Goal: Task Accomplishment & Management: Use online tool/utility

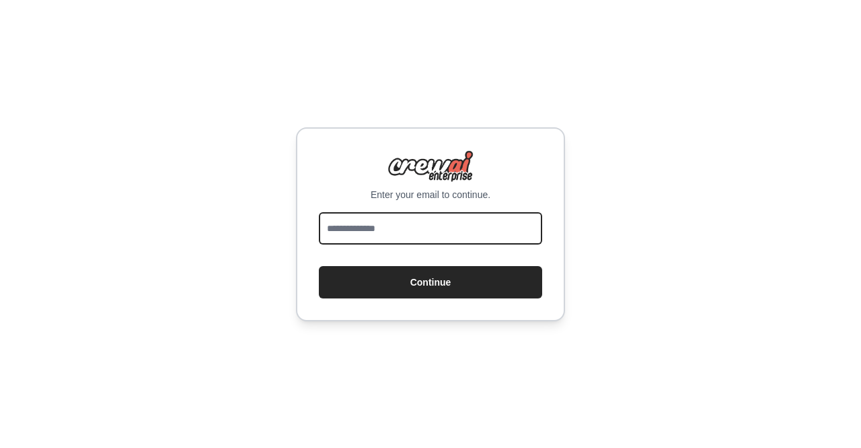
click at [359, 238] on input "email" at bounding box center [430, 228] width 223 height 32
type input "**********"
click at [319, 266] on button "Continue" at bounding box center [430, 282] width 223 height 32
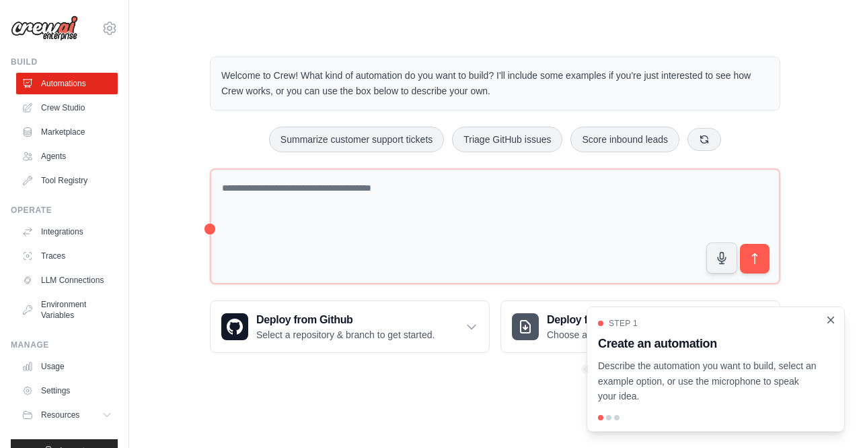
click at [833, 320] on icon "Close walkthrough" at bounding box center [831, 320] width 12 height 12
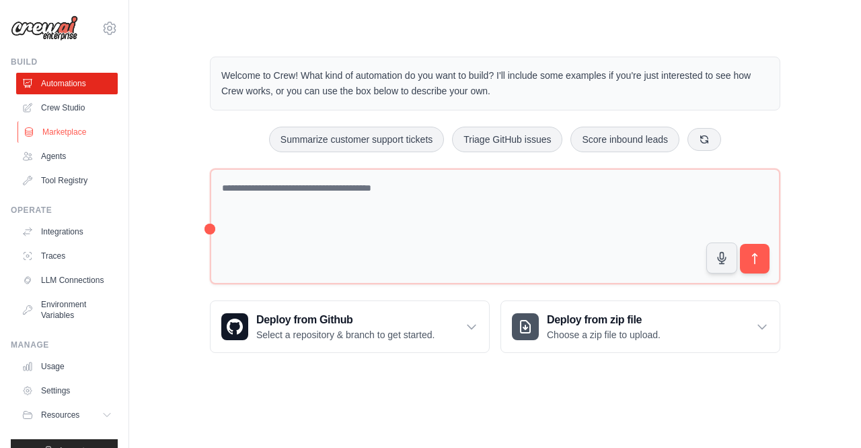
click at [79, 131] on link "Marketplace" at bounding box center [68, 132] width 102 height 22
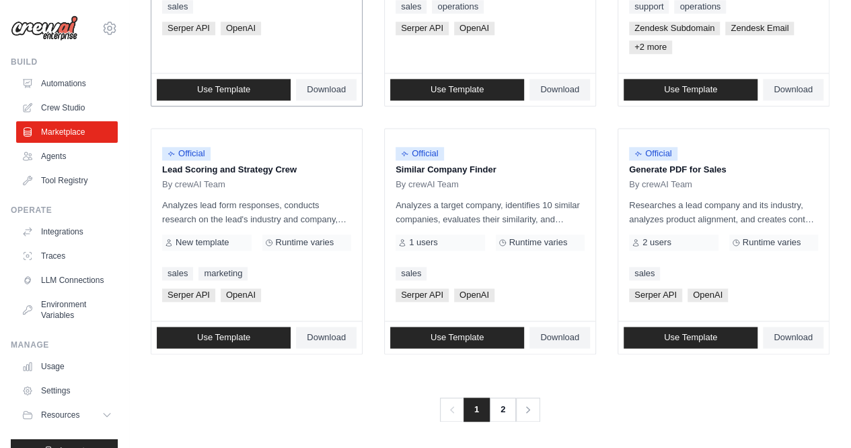
scroll to position [833, 0]
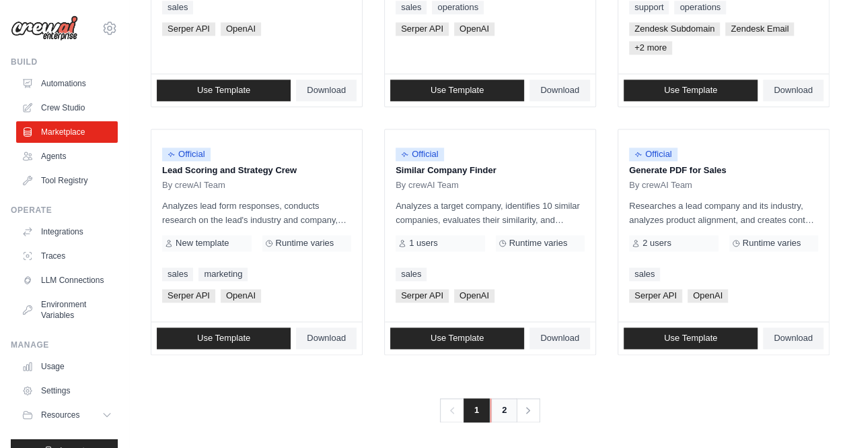
click at [505, 407] on link "2" at bounding box center [504, 410] width 27 height 24
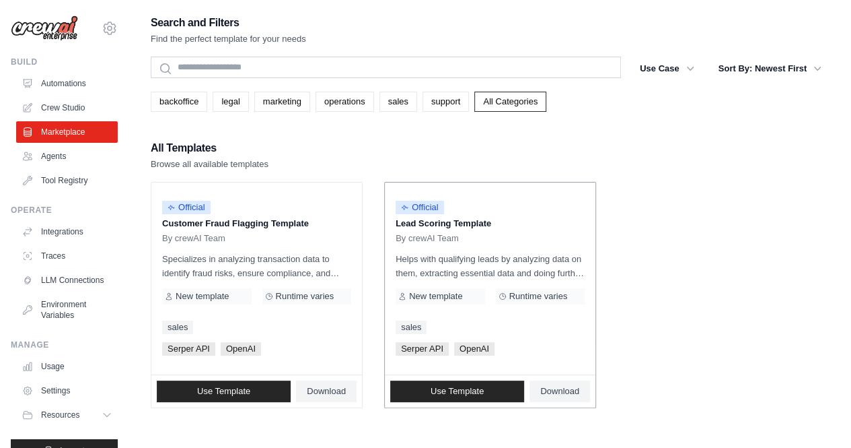
scroll to position [55, 0]
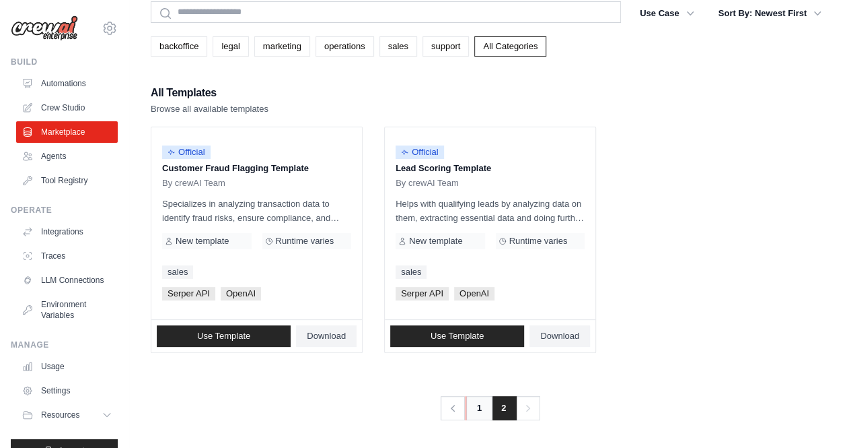
click at [476, 407] on link "1" at bounding box center [479, 408] width 27 height 24
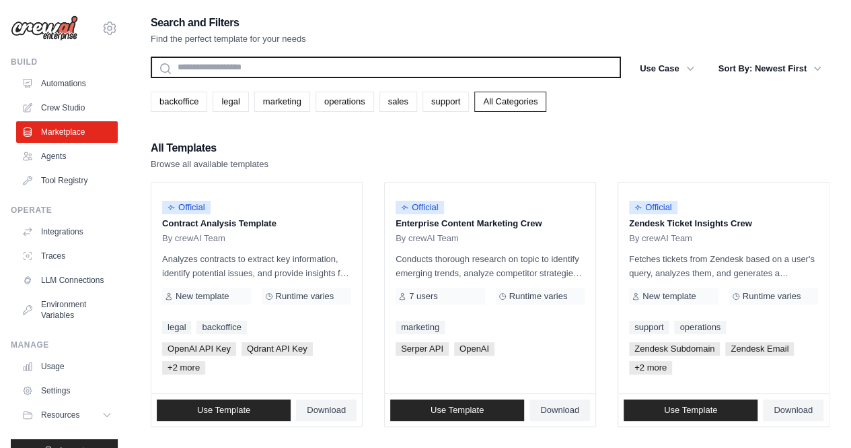
click at [293, 77] on input "text" at bounding box center [386, 68] width 470 height 22
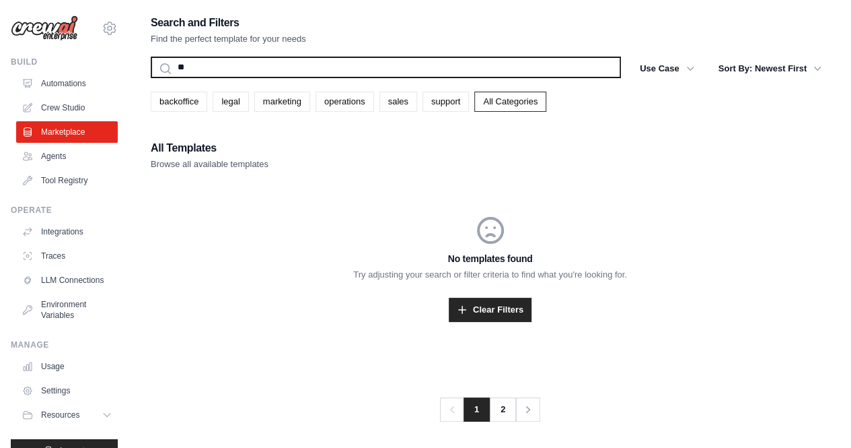
type input "*"
type input "********"
click at [150, 77] on button "Search" at bounding box center [150, 77] width 1 height 1
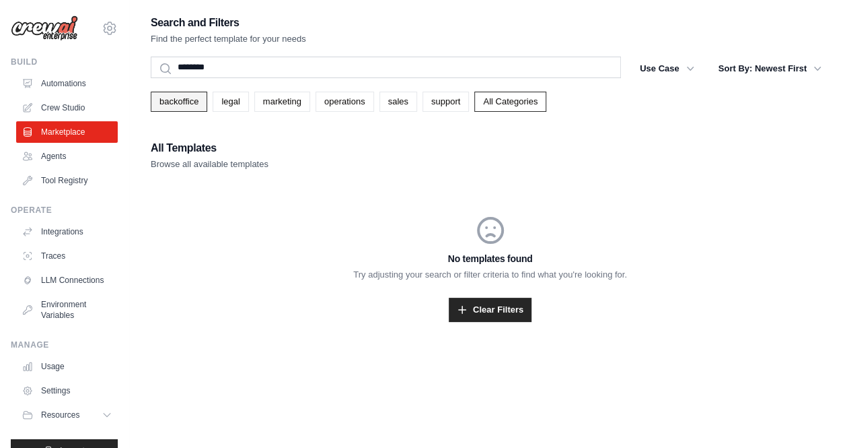
click at [201, 103] on link "backoffice" at bounding box center [179, 102] width 57 height 20
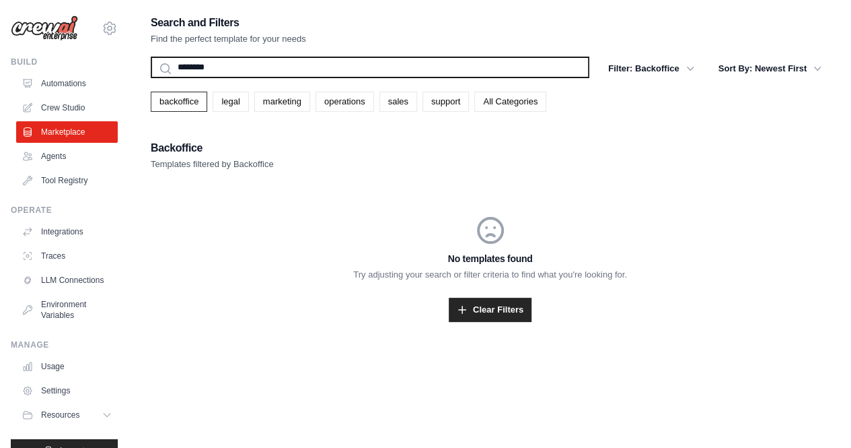
click at [266, 59] on input "********" at bounding box center [370, 68] width 439 height 22
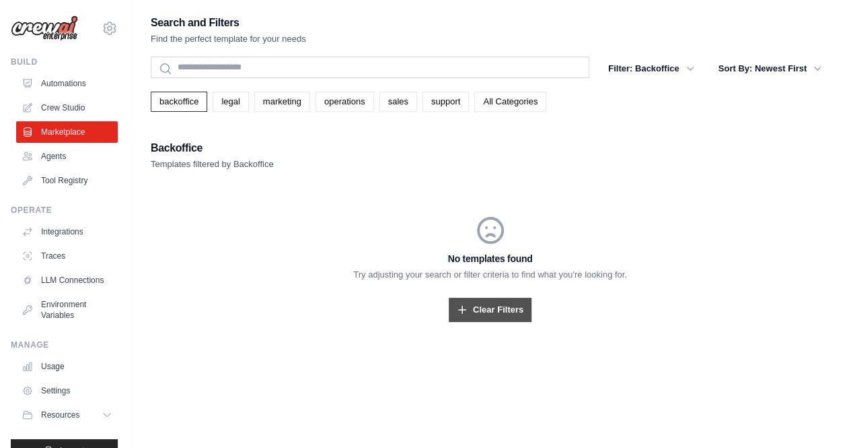
click at [485, 316] on link "Clear Filters" at bounding box center [490, 309] width 83 height 24
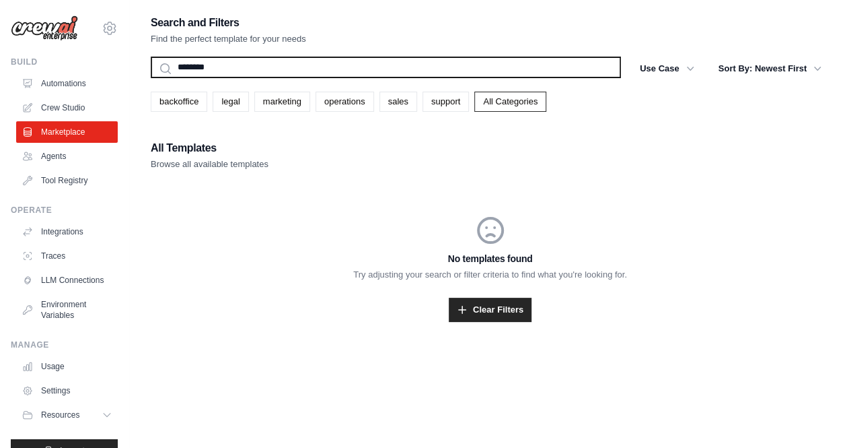
click at [205, 72] on input "********" at bounding box center [386, 68] width 470 height 22
type input "****"
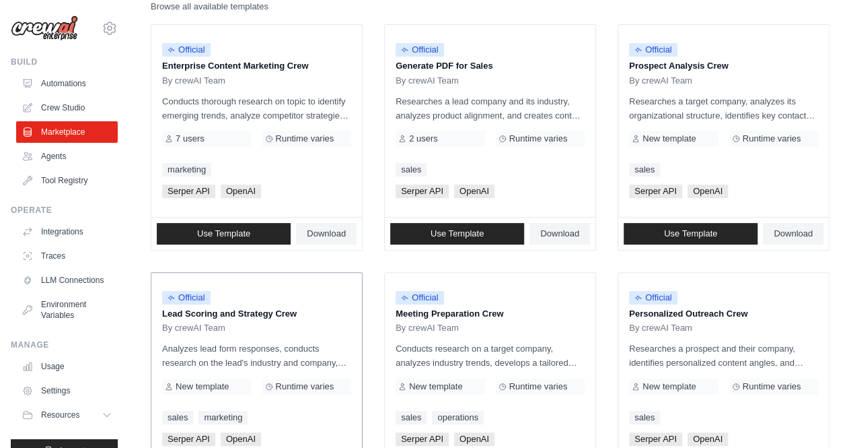
scroll to position [292, 0]
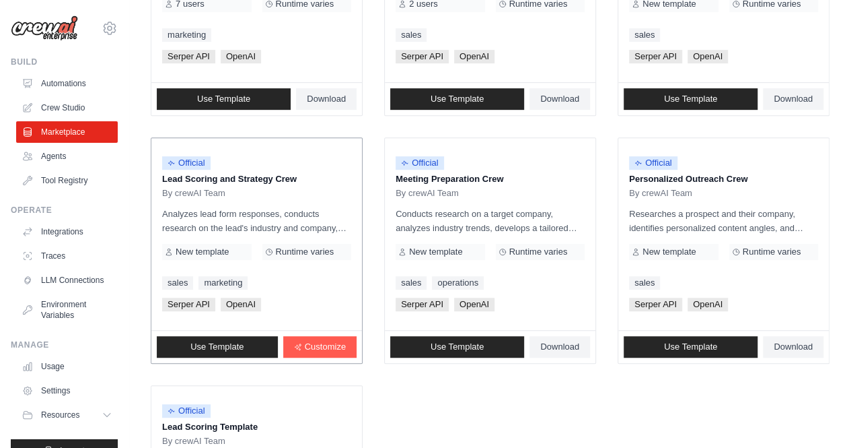
click at [292, 213] on p "Analyzes lead form responses, conducts research on the lead's industry and comp…" at bounding box center [256, 221] width 189 height 28
click at [230, 353] on link "Use Template" at bounding box center [217, 347] width 121 height 22
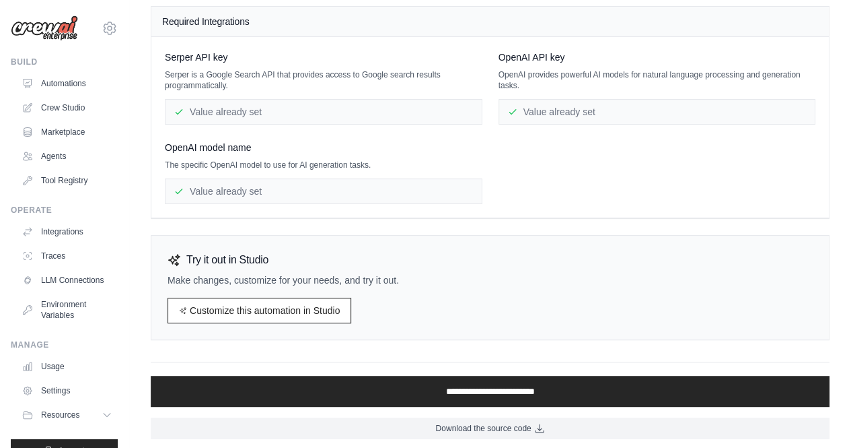
scroll to position [152, 0]
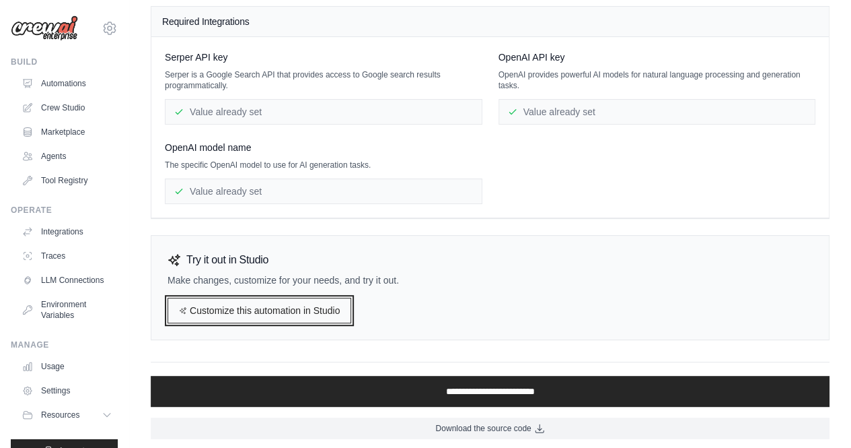
click at [278, 312] on link "Customize this automation in Studio" at bounding box center [260, 310] width 184 height 26
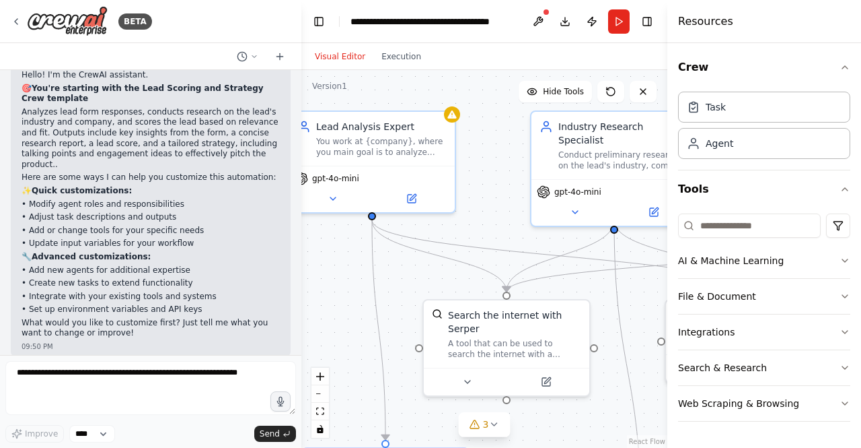
click at [137, 252] on p "🔧 Advanced customizations:" at bounding box center [151, 257] width 258 height 11
click at [135, 212] on p "• Adjust task descriptions and outputs" at bounding box center [151, 217] width 258 height 11
click at [384, 156] on div "Lead Analysis Expert You work at {company}, where you main goal is to analyze l…" at bounding box center [372, 136] width 166 height 54
click at [617, 176] on div "gpt-4o-mini" at bounding box center [615, 199] width 166 height 46
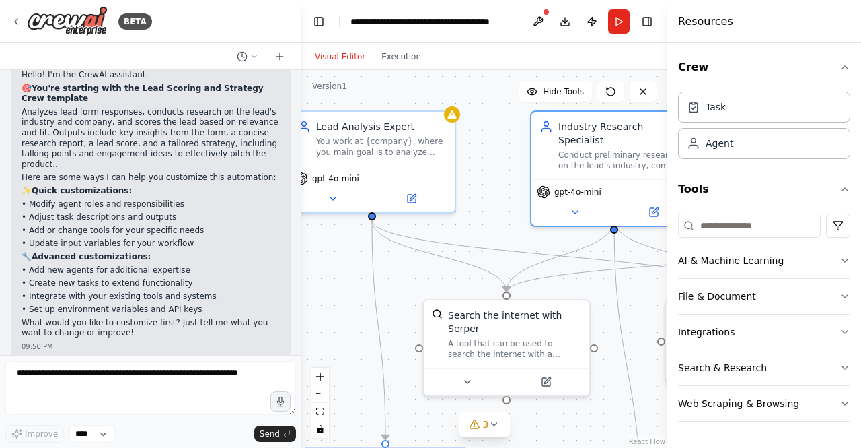
click at [417, 283] on div ".deletable-edge-delete-btn { width: 20px; height: 20px; border: 0px solid #ffff…" at bounding box center [485, 259] width 366 height 378
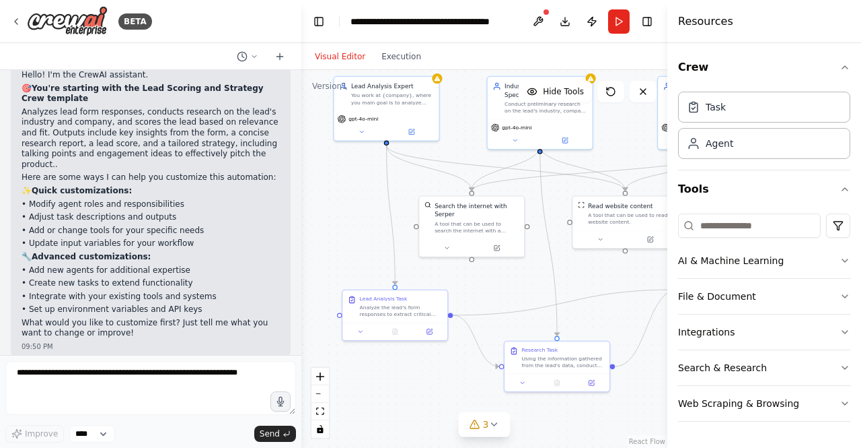
drag, startPoint x: 363, startPoint y: 328, endPoint x: 361, endPoint y: 231, distance: 97.6
click at [361, 231] on div ".deletable-edge-delete-btn { width: 20px; height: 20px; border: 0px solid #ffff…" at bounding box center [485, 259] width 366 height 378
click at [608, 217] on div "A tool that can be used to read a website content." at bounding box center [630, 216] width 84 height 13
click at [586, 269] on div ".deletable-edge-delete-btn { width: 20px; height: 20px; border: 0px solid #ffff…" at bounding box center [485, 259] width 366 height 378
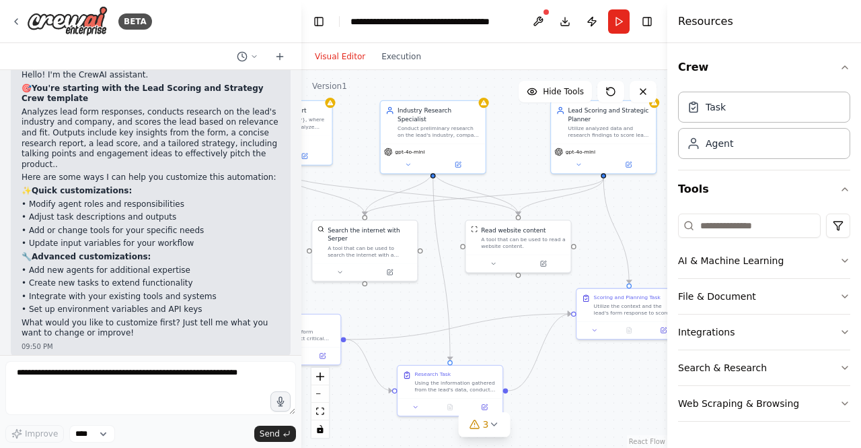
drag, startPoint x: 586, startPoint y: 269, endPoint x: 481, endPoint y: 307, distance: 111.8
click at [481, 307] on div ".deletable-edge-delete-btn { width: 20px; height: 20px; border: 0px solid #ffff…" at bounding box center [485, 259] width 366 height 378
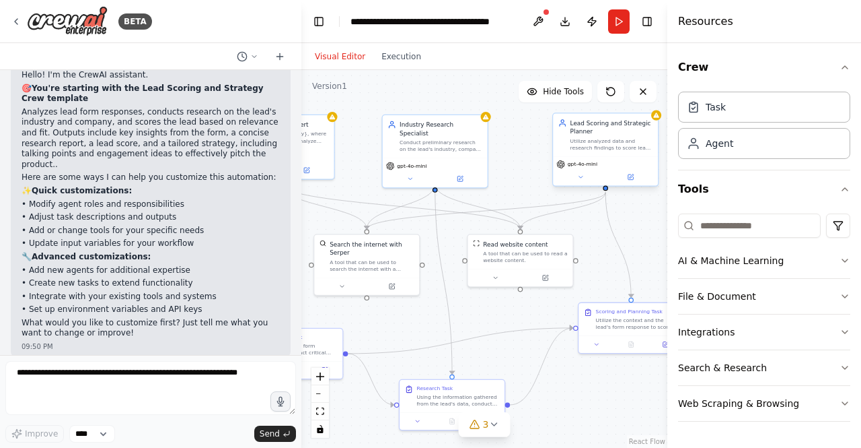
click at [618, 144] on div "Utilize analyzed data and research findings to score leads and suggest an appro…" at bounding box center [612, 143] width 83 height 13
click at [634, 178] on icon at bounding box center [630, 177] width 7 height 7
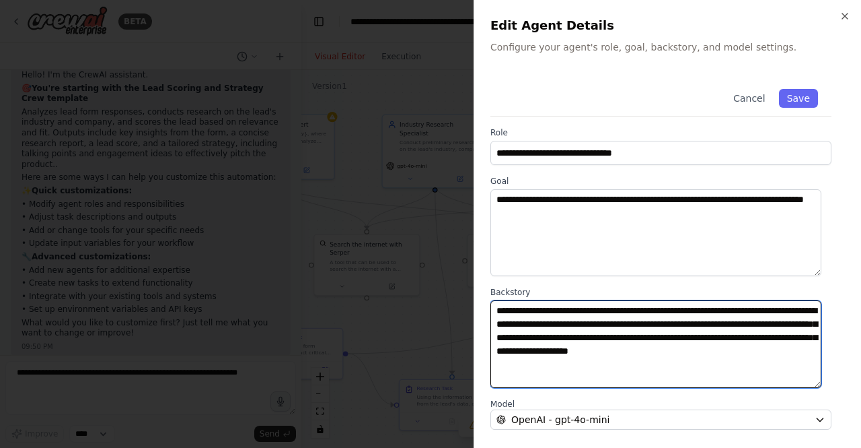
click at [590, 356] on textarea "**********" at bounding box center [656, 343] width 331 height 87
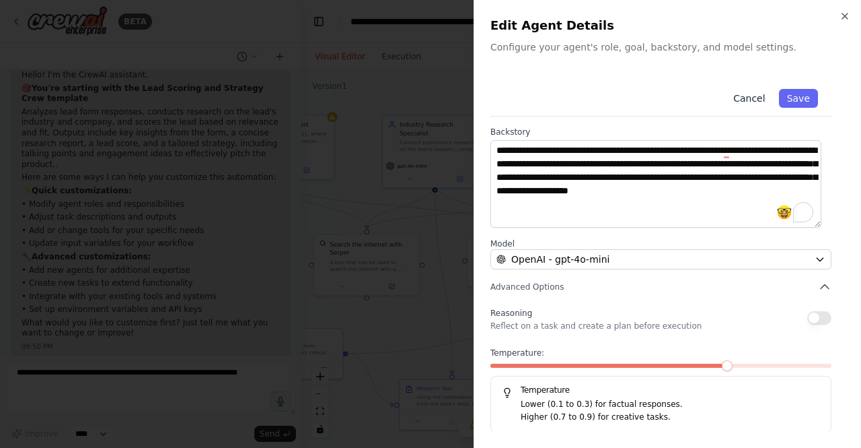
click at [744, 102] on button "Cancel" at bounding box center [750, 98] width 48 height 19
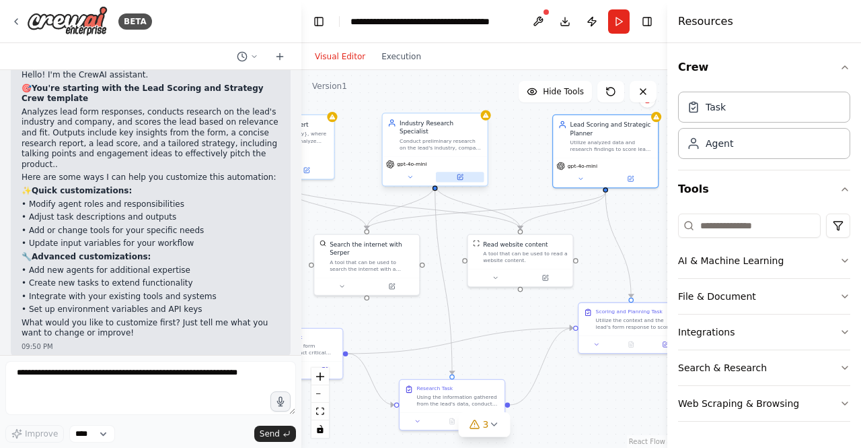
click at [462, 174] on icon at bounding box center [460, 176] width 5 height 5
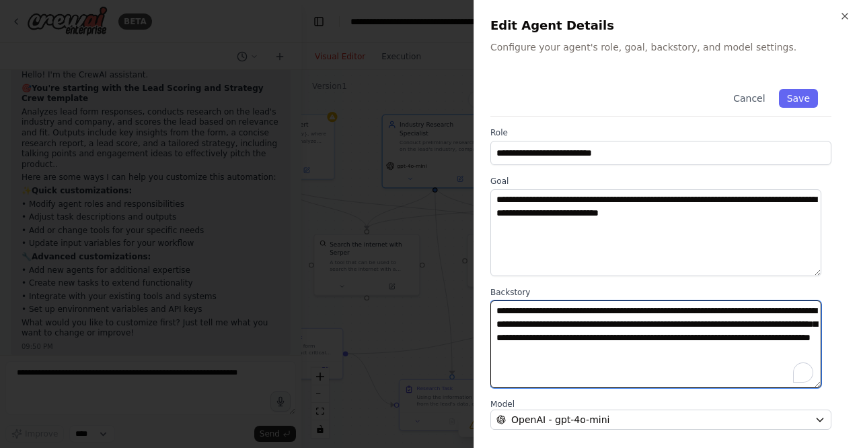
click at [600, 324] on textarea "**********" at bounding box center [656, 343] width 331 height 87
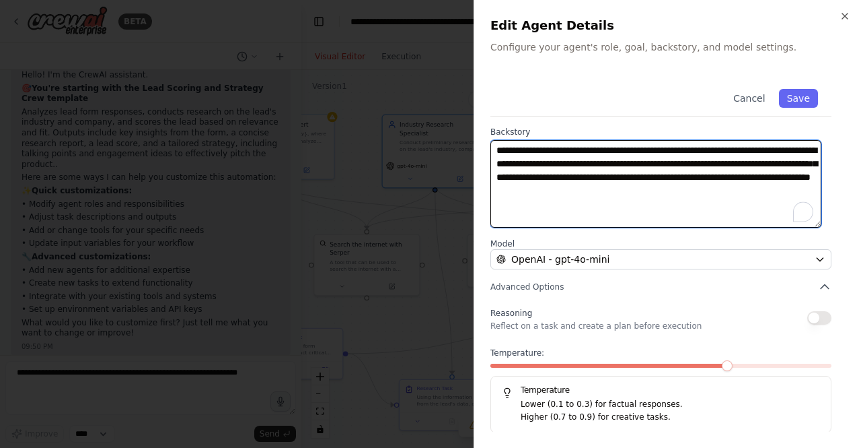
scroll to position [160, 0]
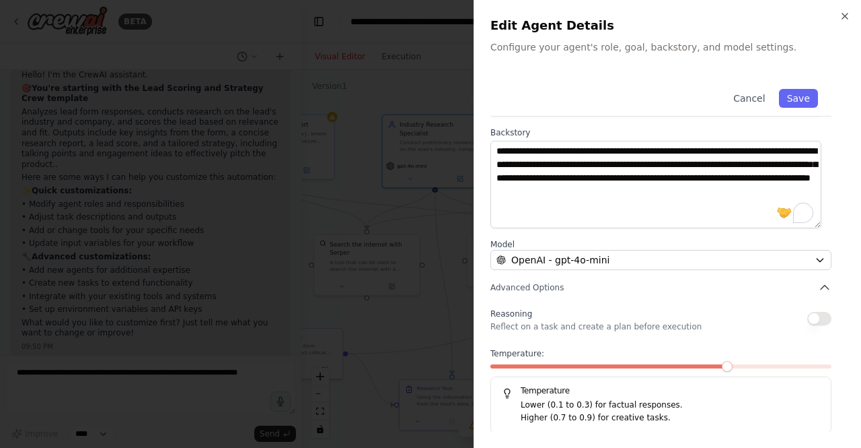
click at [600, 324] on p "Reflect on a task and create a plan before execution" at bounding box center [596, 326] width 211 height 11
click at [818, 284] on icon "button" at bounding box center [824, 287] width 13 height 13
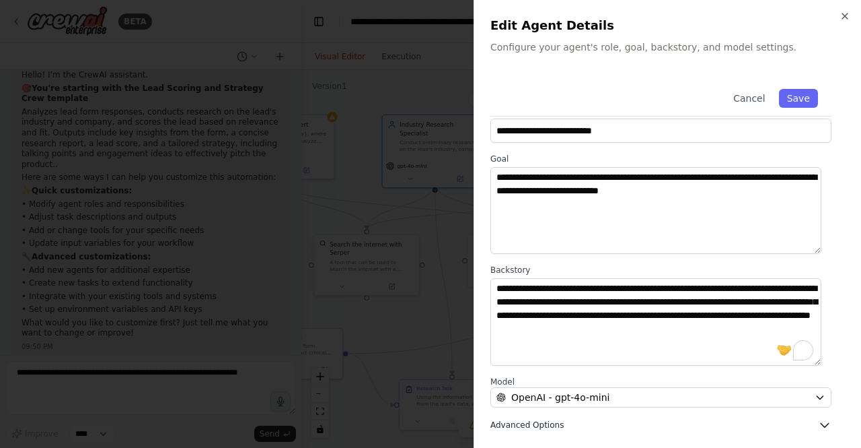
scroll to position [21, 0]
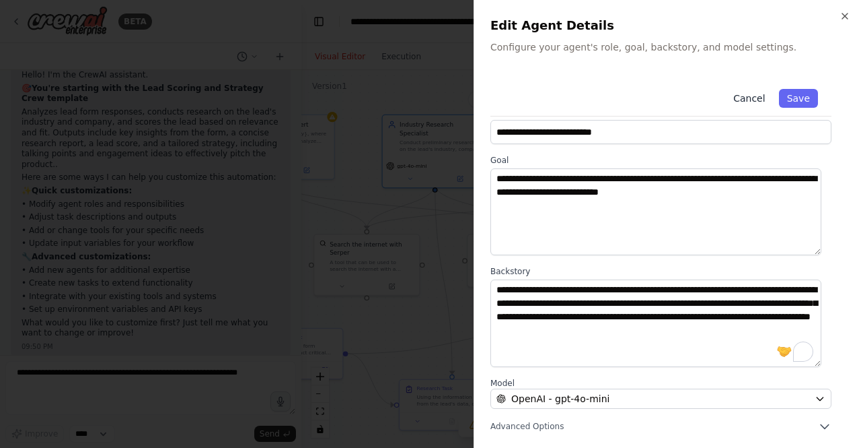
click at [748, 93] on button "Cancel" at bounding box center [750, 98] width 48 height 19
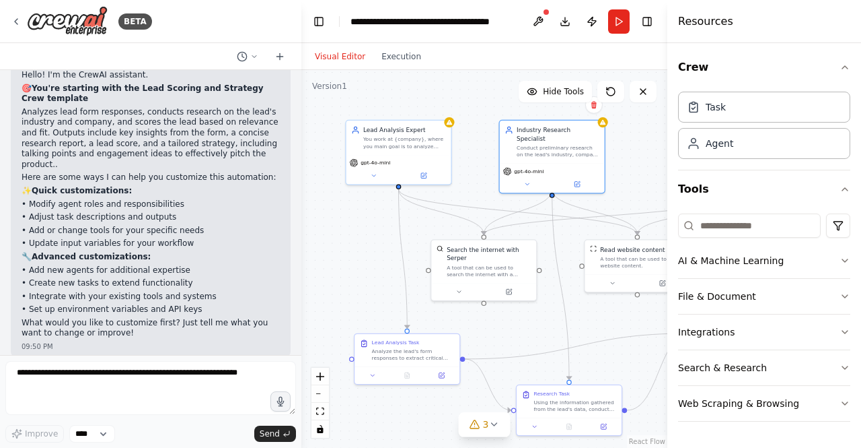
drag, startPoint x: 358, startPoint y: 173, endPoint x: 475, endPoint y: 178, distance: 117.2
click at [475, 178] on div ".deletable-edge-delete-btn { width: 20px; height: 20px; border: 0px solid #ffff…" at bounding box center [485, 259] width 366 height 378
click at [425, 174] on icon at bounding box center [423, 173] width 5 height 5
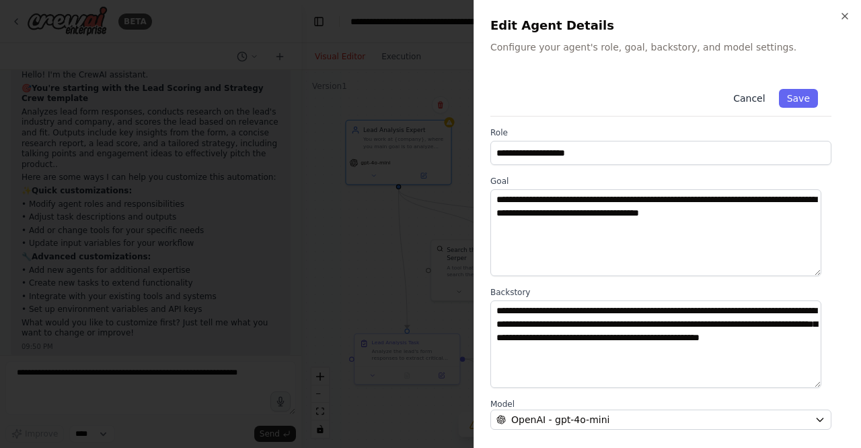
click at [743, 99] on button "Cancel" at bounding box center [750, 98] width 48 height 19
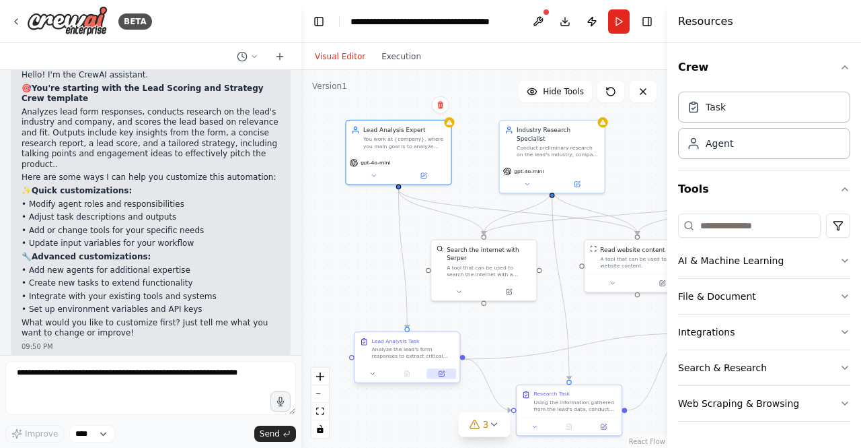
click at [444, 375] on icon at bounding box center [441, 373] width 5 height 5
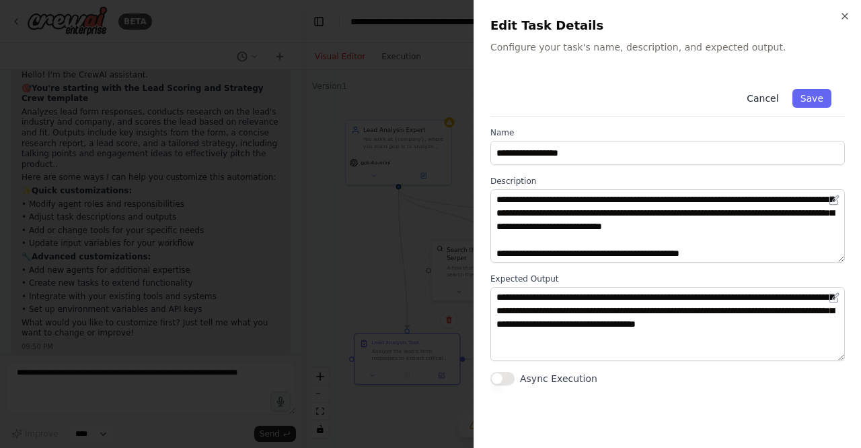
click at [762, 94] on button "Cancel" at bounding box center [763, 98] width 48 height 19
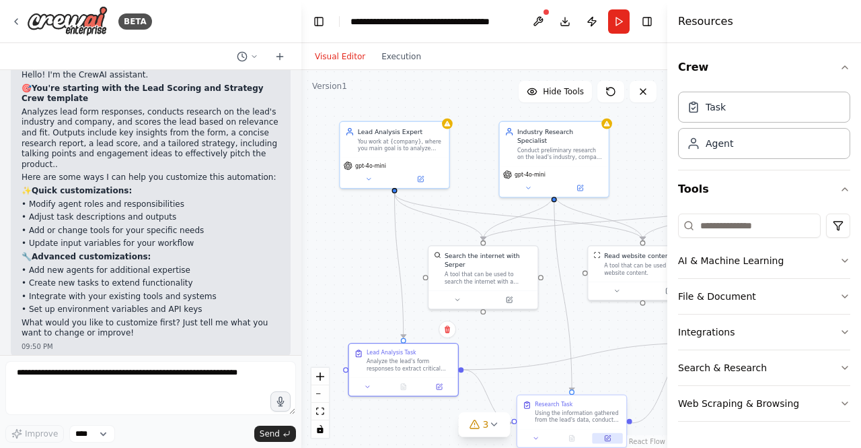
click at [608, 440] on icon at bounding box center [607, 437] width 5 height 5
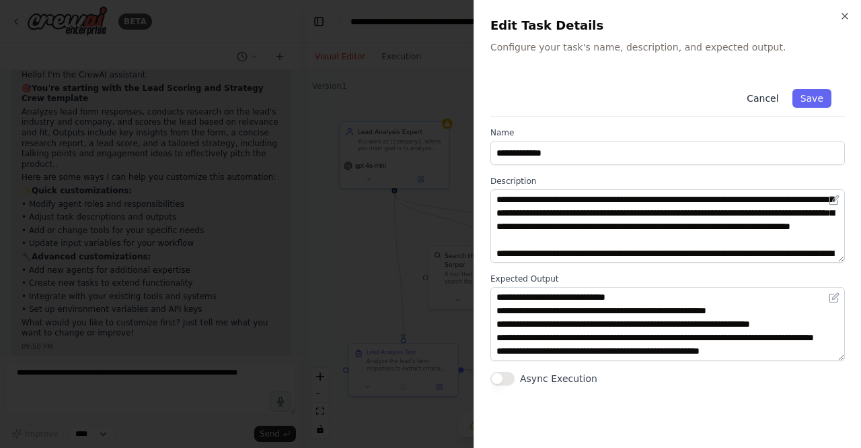
click at [761, 100] on button "Cancel" at bounding box center [763, 98] width 48 height 19
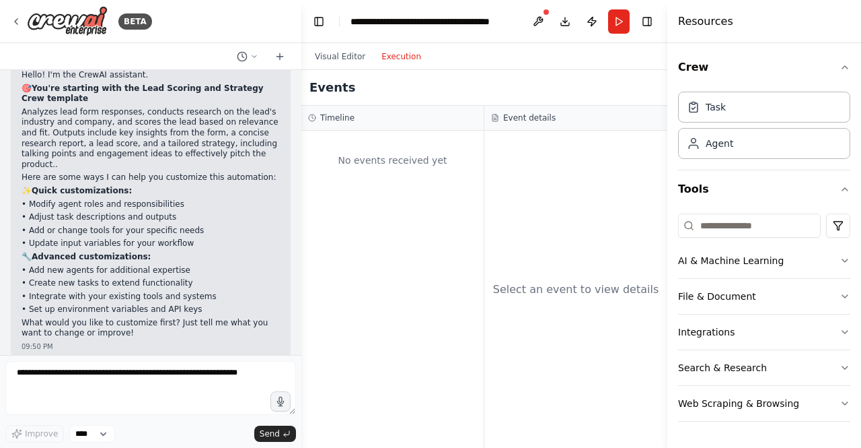
click at [396, 62] on button "Execution" at bounding box center [402, 56] width 56 height 16
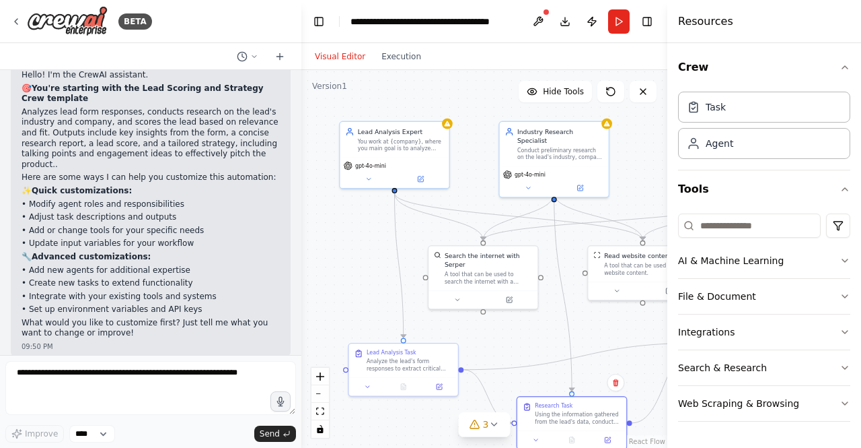
click at [351, 59] on button "Visual Editor" at bounding box center [340, 56] width 67 height 16
click at [709, 109] on div "Task" at bounding box center [716, 106] width 20 height 13
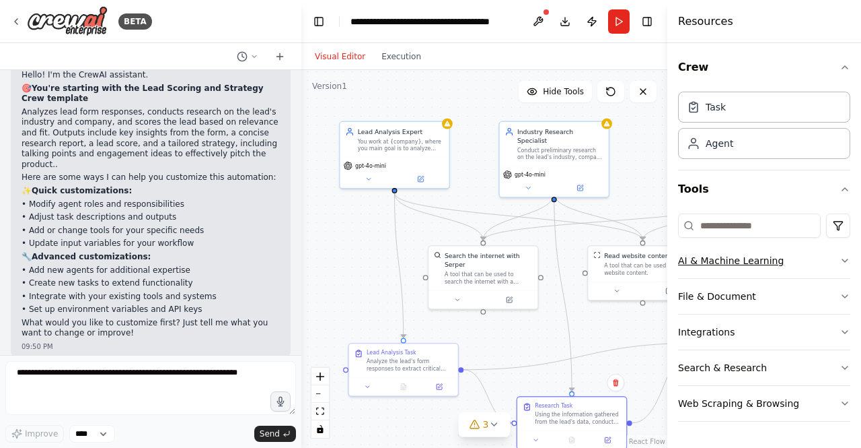
click at [839, 260] on button "AI & Machine Learning" at bounding box center [764, 260] width 172 height 35
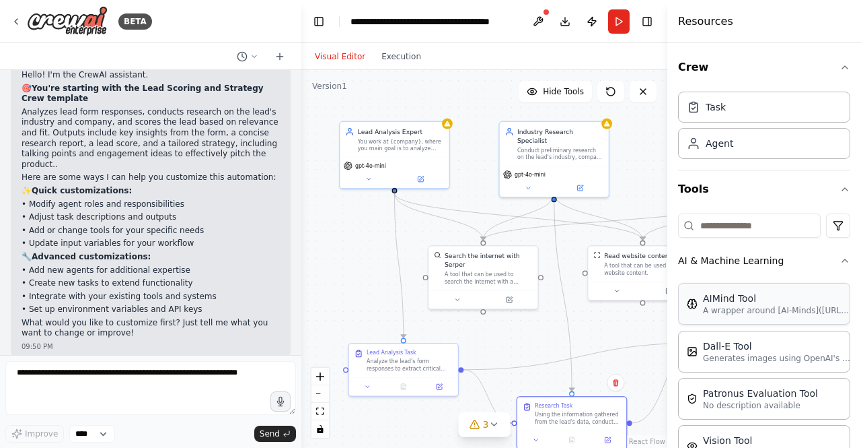
scroll to position [190, 0]
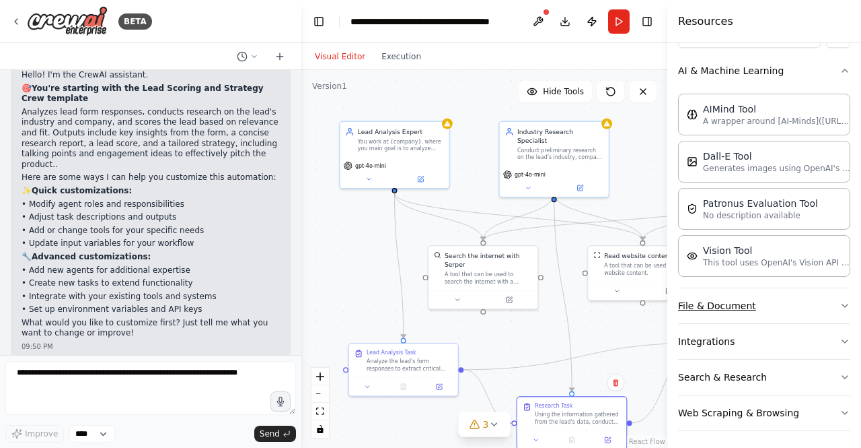
click at [840, 300] on icon "button" at bounding box center [845, 305] width 11 height 11
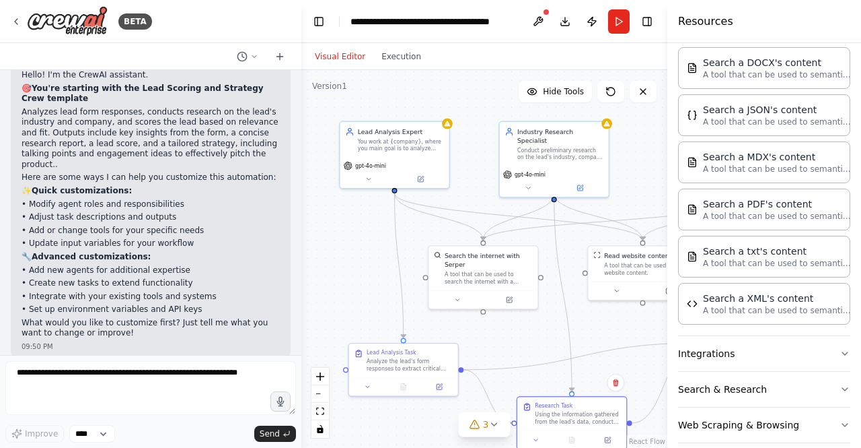
scroll to position [528, 0]
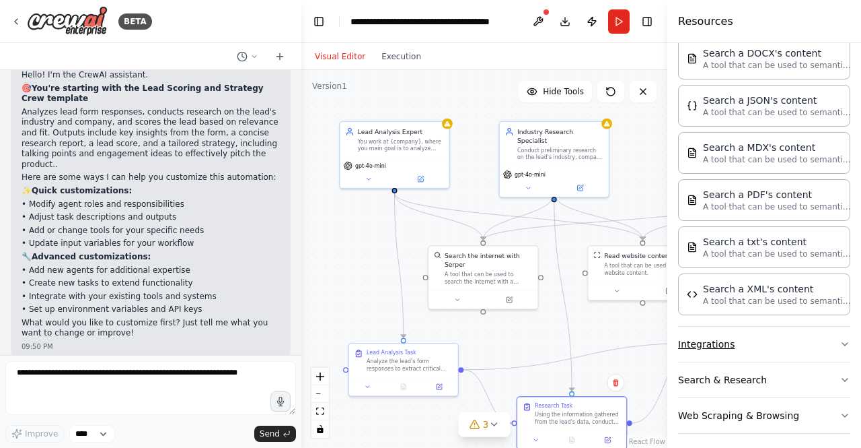
click at [840, 340] on icon "button" at bounding box center [845, 344] width 11 height 11
